Goal: Check status: Check status

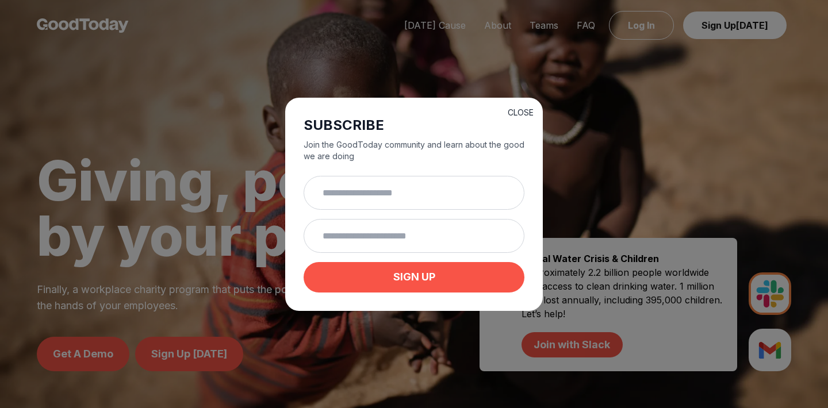
click at [521, 107] on button "CLOSE" at bounding box center [520, 112] width 26 height 11
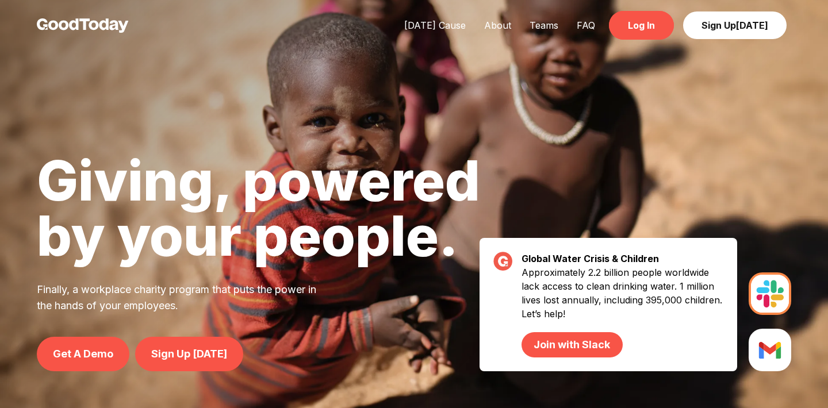
click at [665, 32] on link "Log In" at bounding box center [641, 25] width 65 height 29
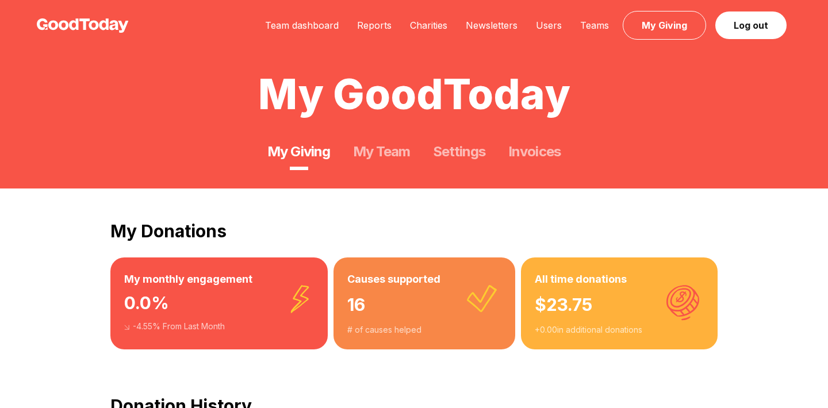
scroll to position [54, 0]
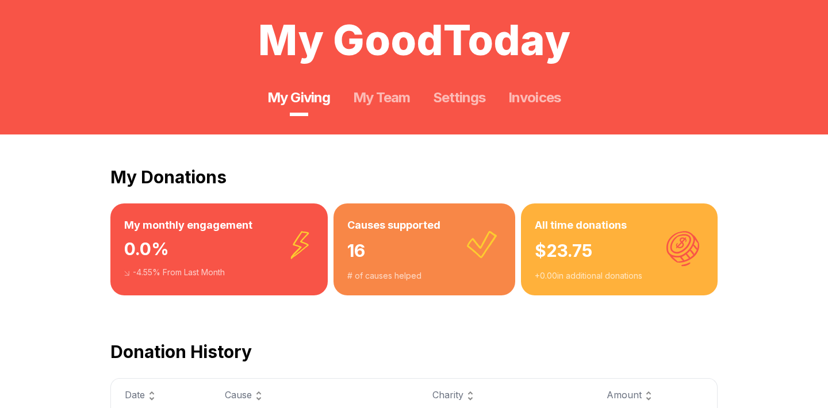
click at [528, 228] on div "All time donations $ 23.75 + 0.00 in additional donations" at bounding box center [619, 249] width 197 height 92
click at [542, 227] on h3 "All time donations" at bounding box center [618, 225] width 169 height 16
click at [597, 227] on h3 "All time donations" at bounding box center [618, 225] width 169 height 16
click at [551, 227] on h3 "All time donations" at bounding box center [618, 225] width 169 height 16
click at [537, 227] on h3 "All time donations" at bounding box center [618, 225] width 169 height 16
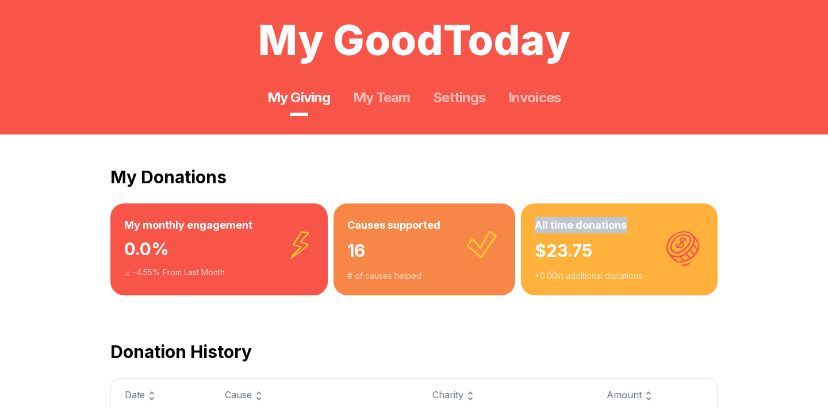
drag, startPoint x: 537, startPoint y: 227, endPoint x: 576, endPoint y: 227, distance: 39.1
click at [576, 227] on h3 "All time donations" at bounding box center [618, 225] width 169 height 16
copy h3 "All time donations"
click at [452, 155] on div "My Donations My monthly engagement 0.0 % -4.55 % From Last Month Causes support…" at bounding box center [413, 214] width 607 height 161
